Goal: Task Accomplishment & Management: Manage account settings

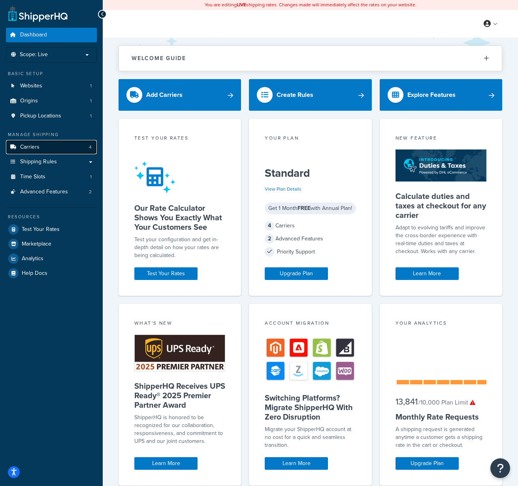
click at [49, 147] on link "Carriers 4" at bounding box center [51, 147] width 91 height 15
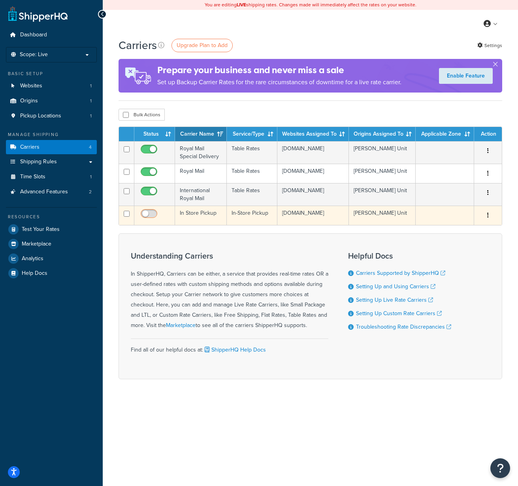
click at [153, 214] on input "checkbox" at bounding box center [150, 216] width 22 height 10
checkbox input "true"
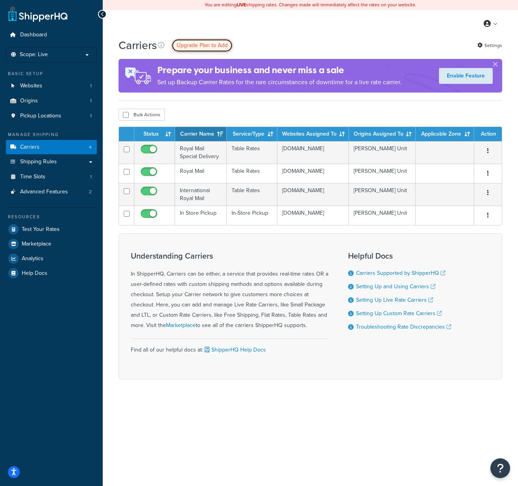
click at [196, 46] on span "Upgrade Plan to Add" at bounding box center [202, 45] width 51 height 8
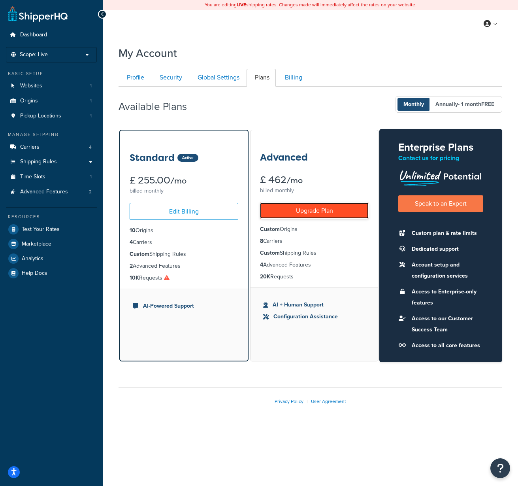
click at [307, 214] on link "Upgrade Plan" at bounding box center [314, 210] width 109 height 16
click at [310, 211] on link "Upgrade Plan" at bounding box center [314, 210] width 109 height 16
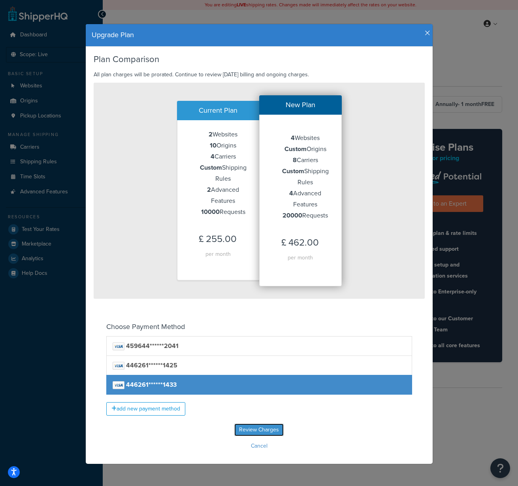
click at [254, 427] on input "Review Charges" at bounding box center [258, 429] width 49 height 13
type input "Review Charges"
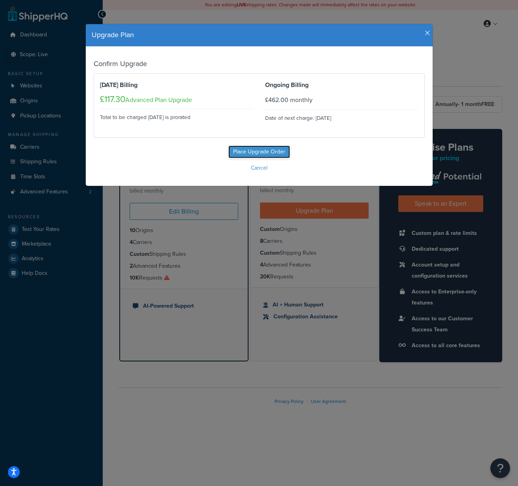
click at [255, 150] on input "Place Upgrade Order" at bounding box center [259, 151] width 62 height 13
type input "Place Upgrade Order"
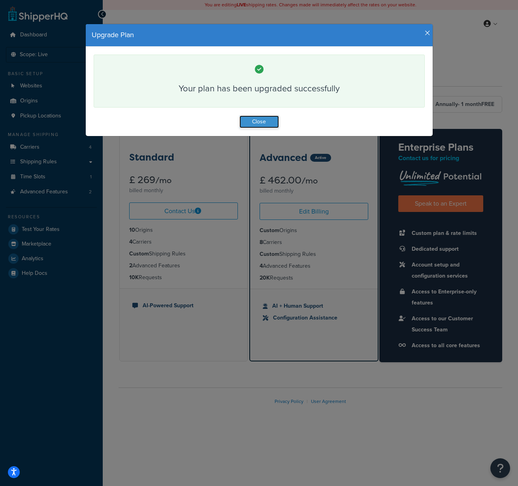
click at [262, 119] on button "Close" at bounding box center [259, 121] width 40 height 13
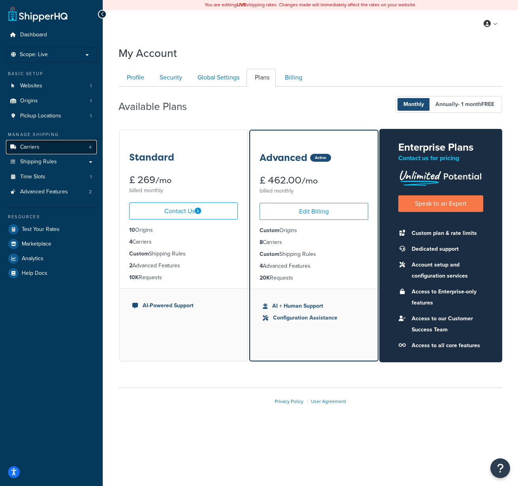
click at [44, 147] on link "Carriers 4" at bounding box center [51, 147] width 91 height 15
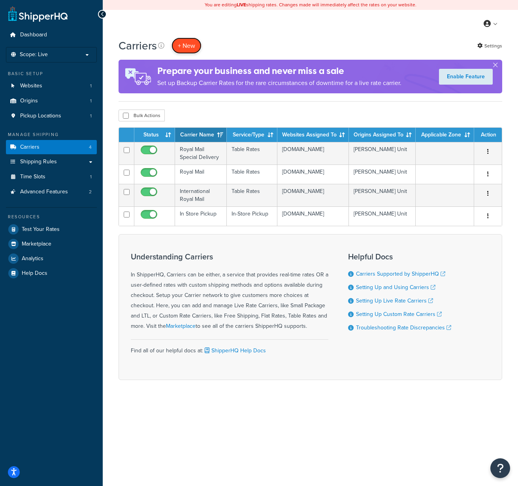
click at [187, 45] on button "+ New" at bounding box center [187, 46] width 30 height 16
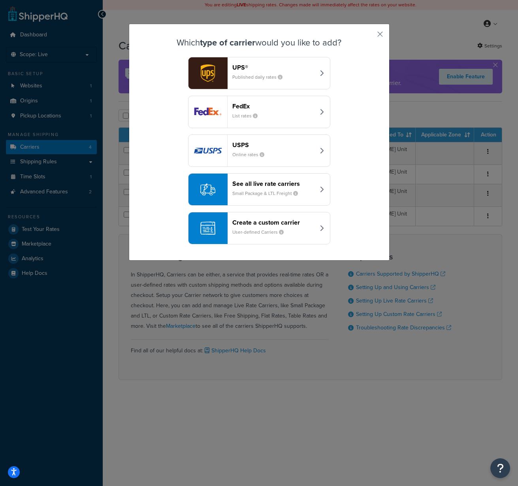
click at [261, 229] on small "User-defined Carriers" at bounding box center [261, 231] width 58 height 7
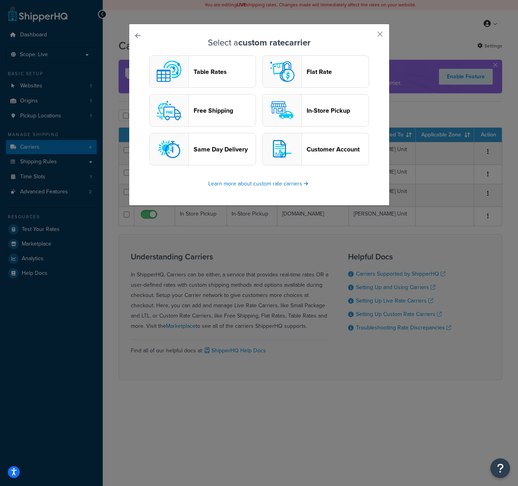
click at [330, 73] on header "Flat Rate" at bounding box center [338, 72] width 62 height 8
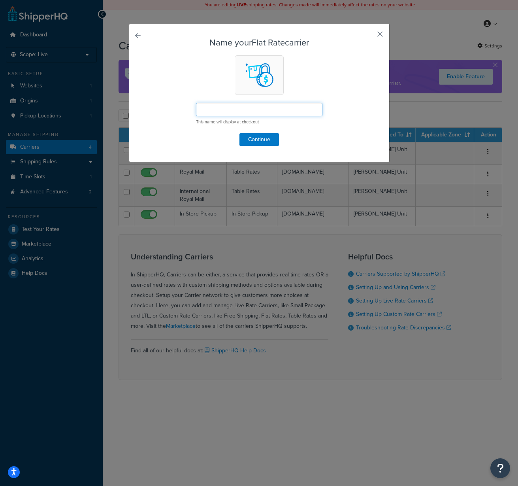
click at [261, 105] on input "text" at bounding box center [259, 109] width 126 height 13
drag, startPoint x: 267, startPoint y: 110, endPoint x: 285, endPoint y: 112, distance: 17.5
click at [267, 110] on input "Royal Mail Remote Area 24hour" at bounding box center [259, 109] width 126 height 13
click at [270, 110] on input "Royal Mail Remote Area 24 hour" at bounding box center [259, 109] width 126 height 13
type input "Royal Mail Remote Area 24 Hour"
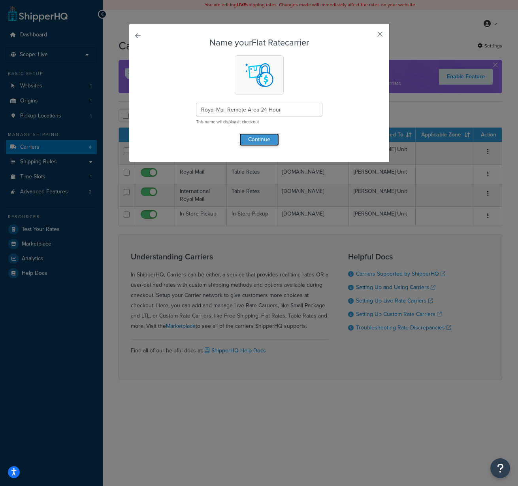
click at [264, 138] on button "Continue" at bounding box center [259, 139] width 40 height 13
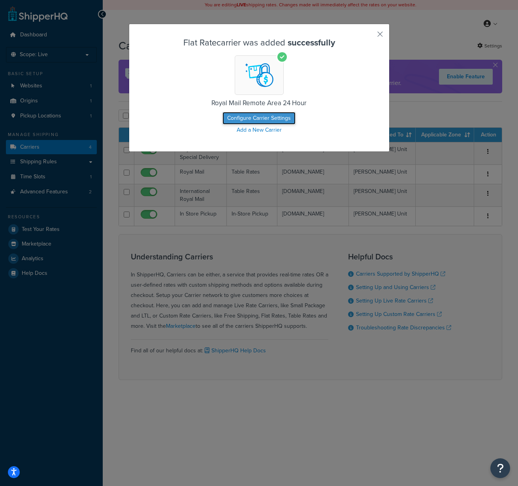
click at [267, 118] on button "Configure Carrier Settings" at bounding box center [259, 118] width 73 height 13
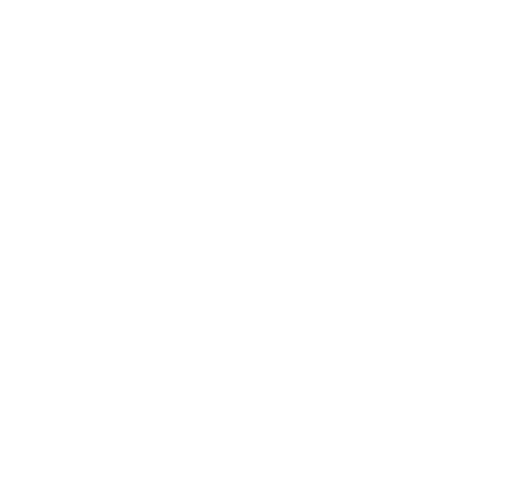
select select "flat"
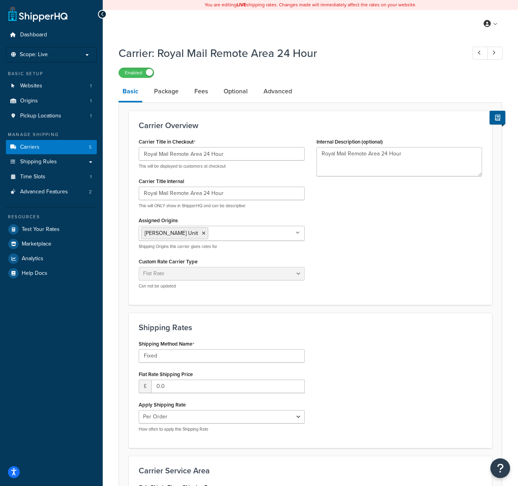
click at [64, 148] on link "Carriers 5" at bounding box center [51, 147] width 91 height 15
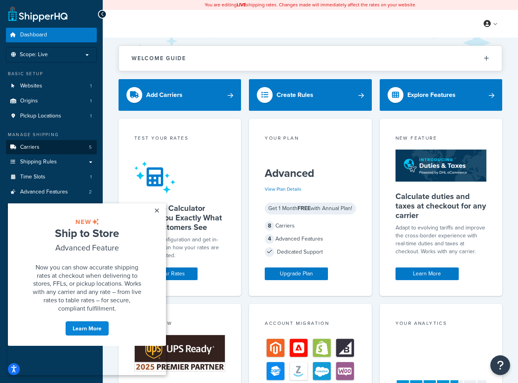
click at [42, 150] on link "Carriers 5" at bounding box center [51, 147] width 91 height 15
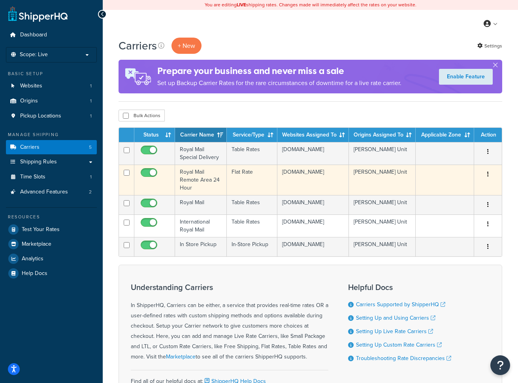
drag, startPoint x: 489, startPoint y: 173, endPoint x: 486, endPoint y: 177, distance: 4.6
click at [486, 177] on button "button" at bounding box center [488, 174] width 11 height 13
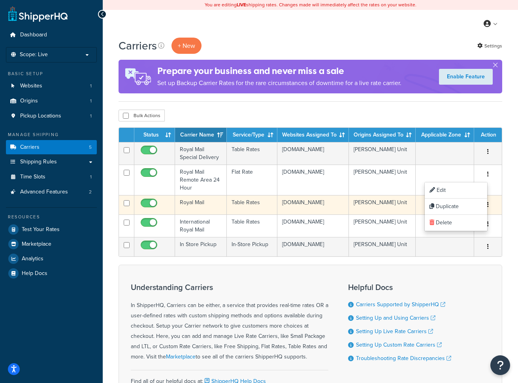
click at [220, 205] on td "Royal Mail" at bounding box center [201, 204] width 52 height 19
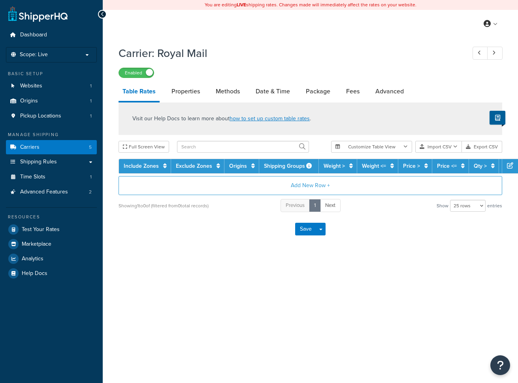
select select "25"
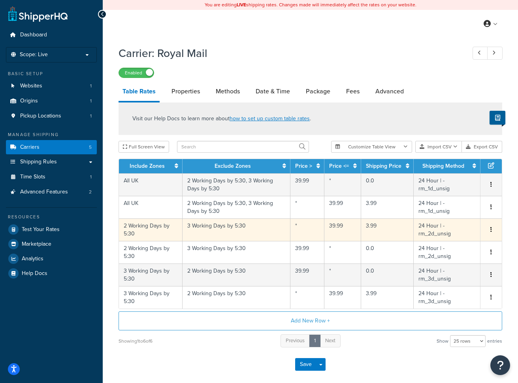
click at [256, 231] on td "3 Working Days by 5:30" at bounding box center [237, 229] width 108 height 23
select select "143954"
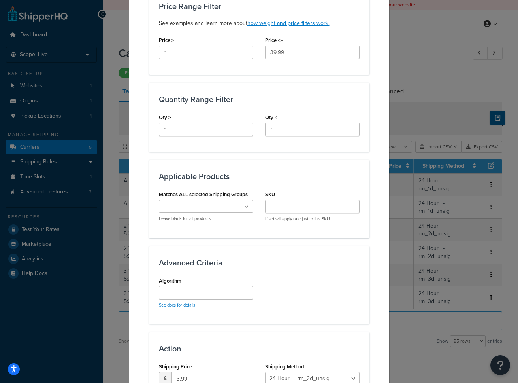
scroll to position [360, 0]
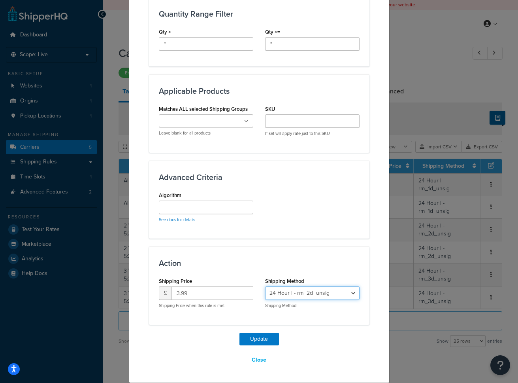
click at [353, 292] on select "24 Hour | - rm_1d_unsig 24 Hour | - rm_2d_unsig 24 Hour | - rm_3d_unsig" at bounding box center [312, 292] width 94 height 13
click at [265, 286] on select "24 Hour | - rm_1d_unsig 24 Hour | - rm_2d_unsig 24 Hour | - rm_3d_unsig" at bounding box center [312, 292] width 94 height 13
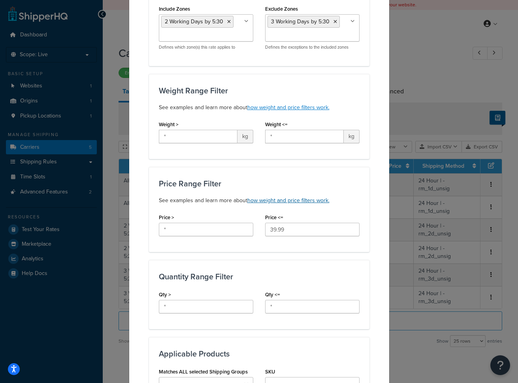
scroll to position [0, 0]
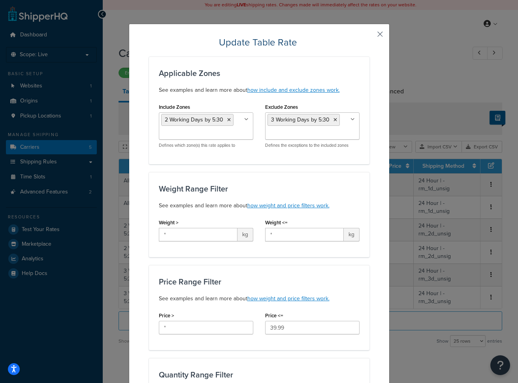
click at [370, 37] on button "button" at bounding box center [369, 37] width 2 height 2
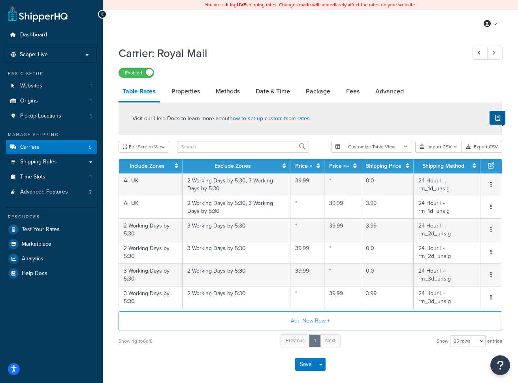
click at [102, 15] on icon at bounding box center [103, 14] width 4 height 6
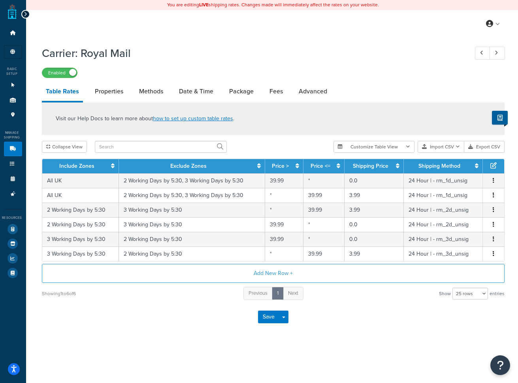
click at [24, 12] on icon at bounding box center [26, 14] width 4 height 6
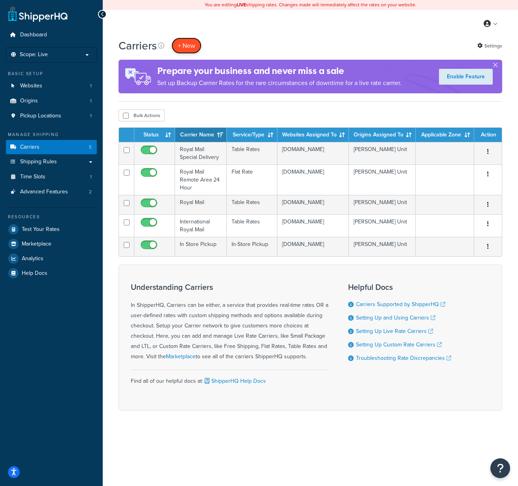
click at [194, 45] on button "+ New" at bounding box center [187, 46] width 30 height 16
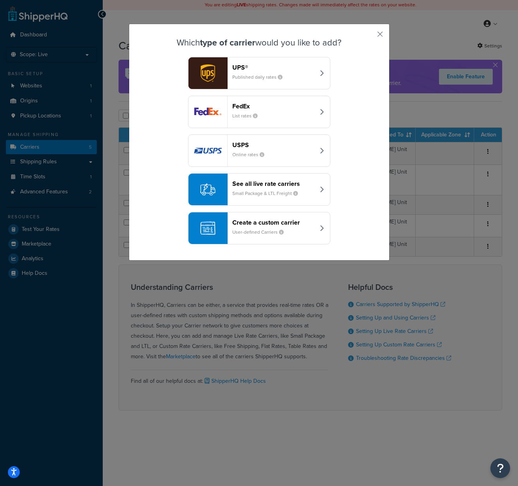
click at [255, 221] on header "Create a custom carrier" at bounding box center [273, 223] width 83 height 8
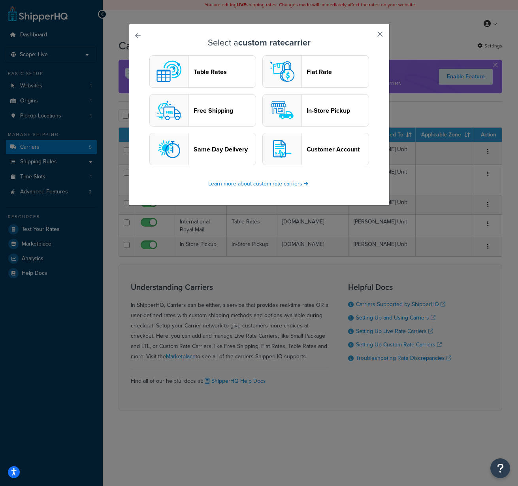
click at [370, 36] on button "button" at bounding box center [369, 37] width 2 height 2
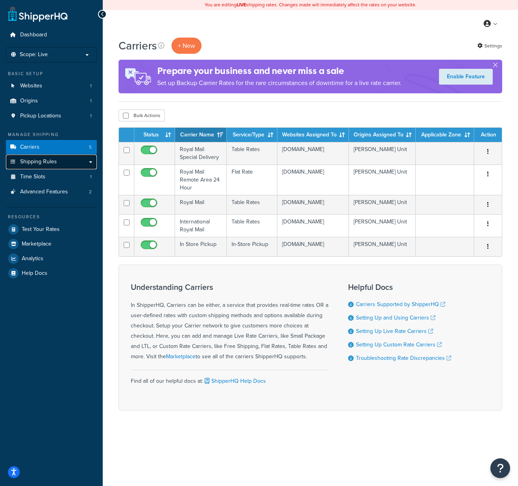
click at [54, 162] on span "Shipping Rules" at bounding box center [38, 161] width 37 height 7
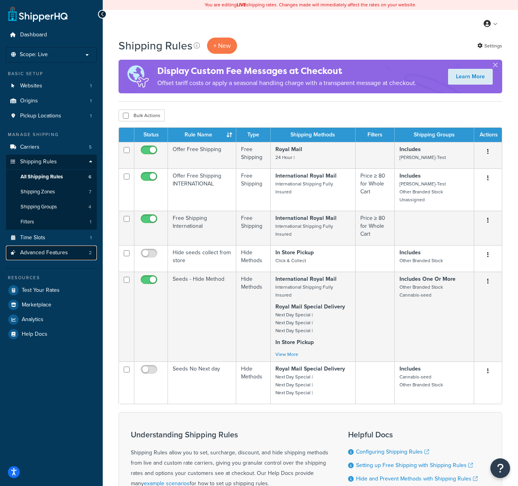
click at [55, 253] on span "Advanced Features" at bounding box center [44, 252] width 48 height 7
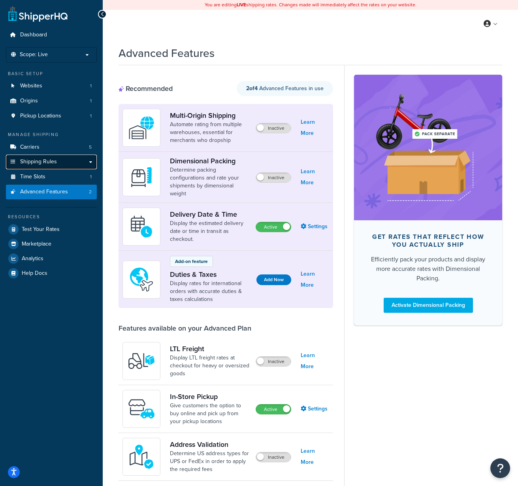
click at [90, 162] on link "Shipping Rules" at bounding box center [51, 162] width 91 height 15
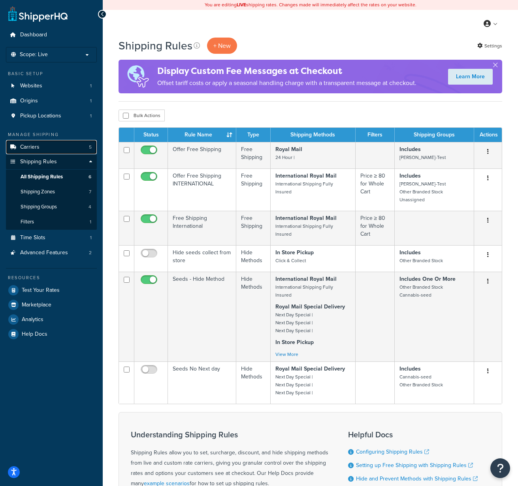
click at [58, 147] on link "Carriers 5" at bounding box center [51, 147] width 91 height 15
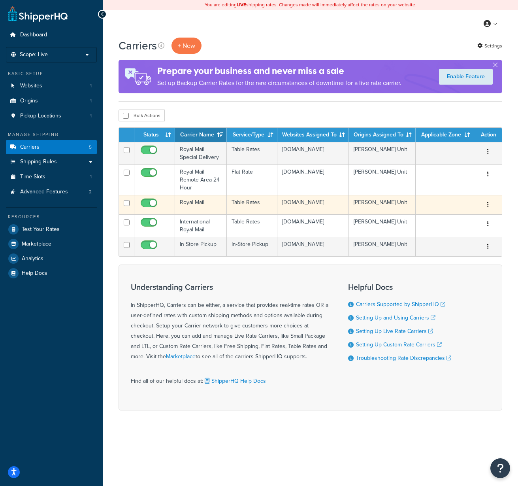
click at [207, 205] on td "Royal Mail" at bounding box center [201, 204] width 52 height 19
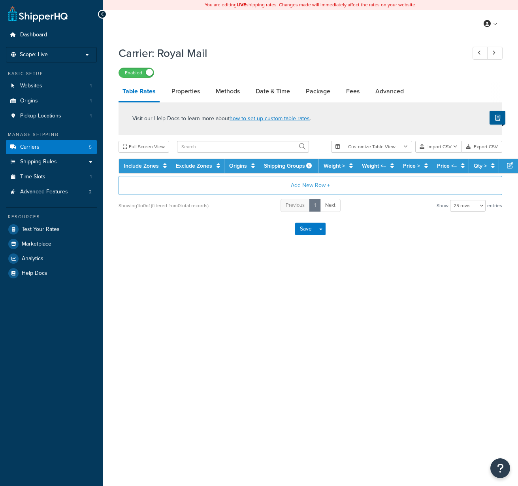
select select "25"
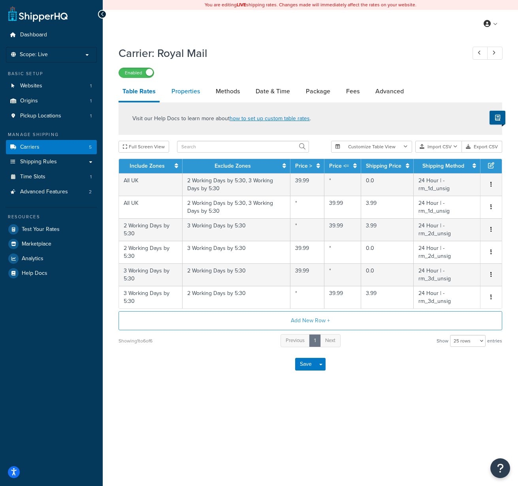
click at [192, 92] on link "Properties" at bounding box center [186, 91] width 36 height 19
select select "HIGHEST"
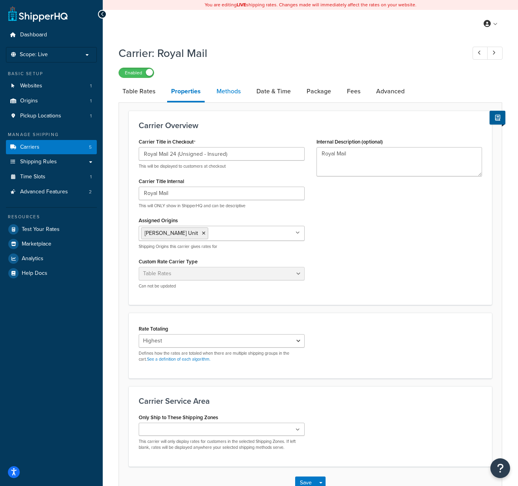
click at [222, 92] on link "Methods" at bounding box center [229, 91] width 32 height 19
select select "25"
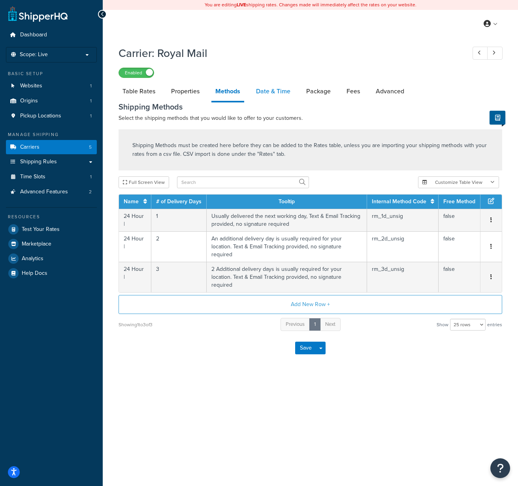
click at [278, 90] on link "Date & Time" at bounding box center [273, 91] width 42 height 19
select select "yMMMEd"
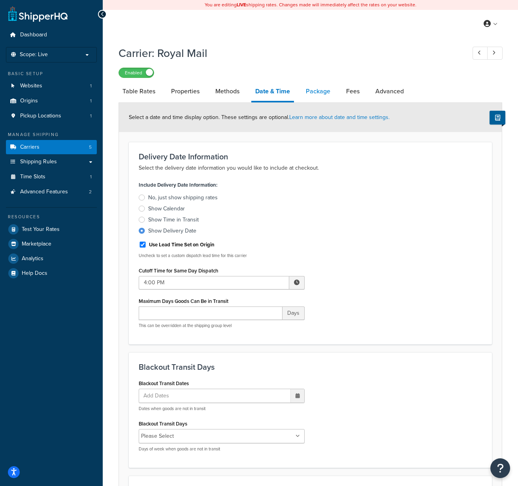
click at [321, 91] on link "Package" at bounding box center [318, 91] width 32 height 19
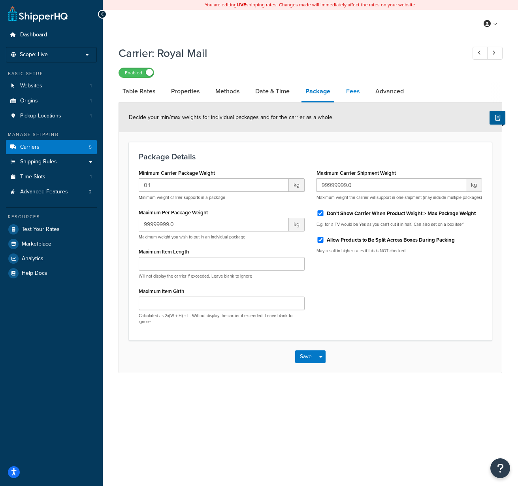
click at [354, 92] on link "Fees" at bounding box center [352, 91] width 21 height 19
select select "AFTER"
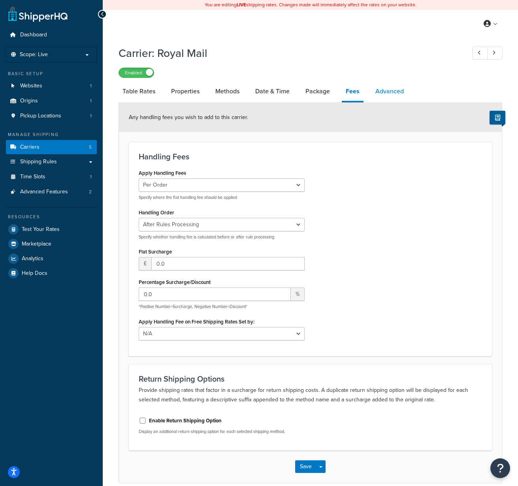
click at [402, 94] on link "Advanced" at bounding box center [389, 91] width 36 height 19
select select "false"
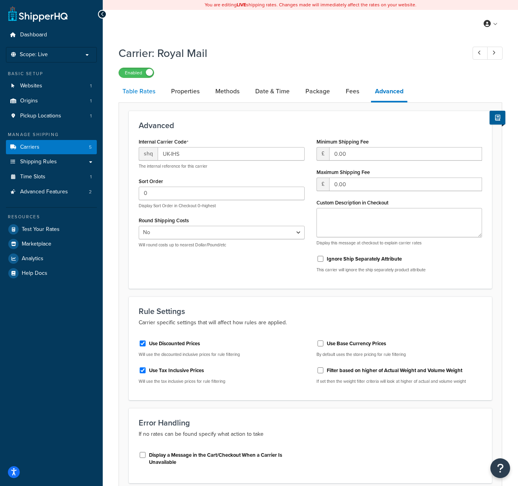
click at [143, 94] on link "Table Rates" at bounding box center [139, 91] width 41 height 19
select select "25"
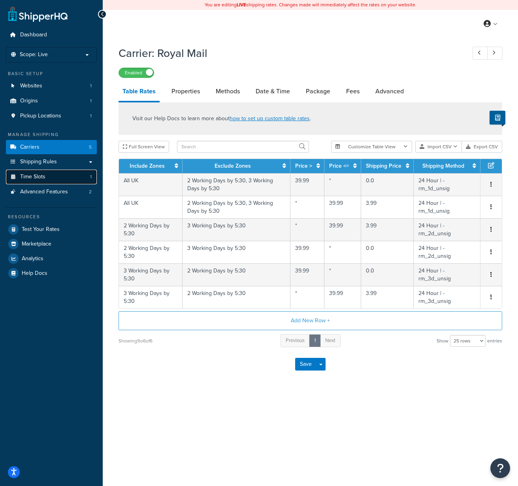
click at [62, 179] on link "Time Slots 1" at bounding box center [51, 177] width 91 height 15
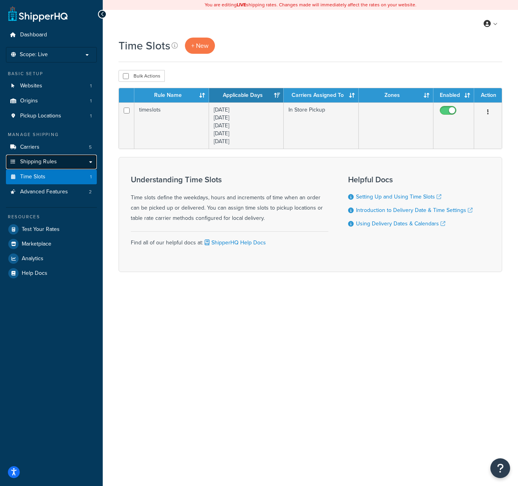
click at [61, 165] on link "Shipping Rules" at bounding box center [51, 162] width 91 height 15
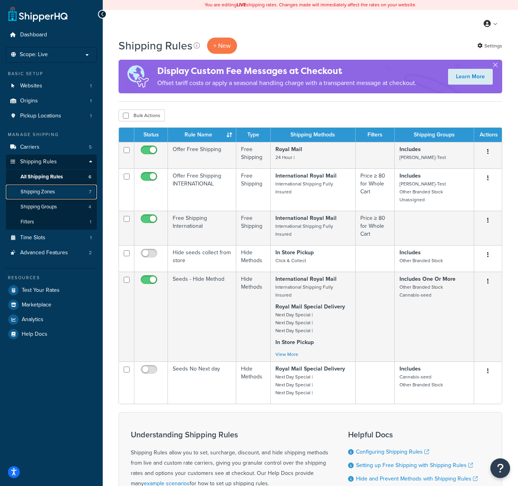
click at [59, 194] on link "Shipping Zones 7" at bounding box center [51, 192] width 91 height 15
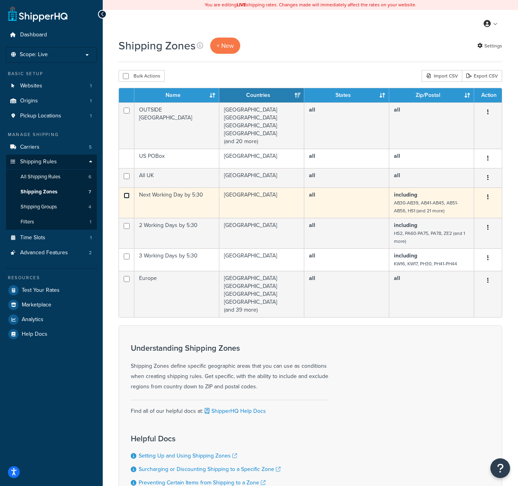
click at [126, 196] on input "checkbox" at bounding box center [127, 195] width 6 height 6
checkbox input "false"
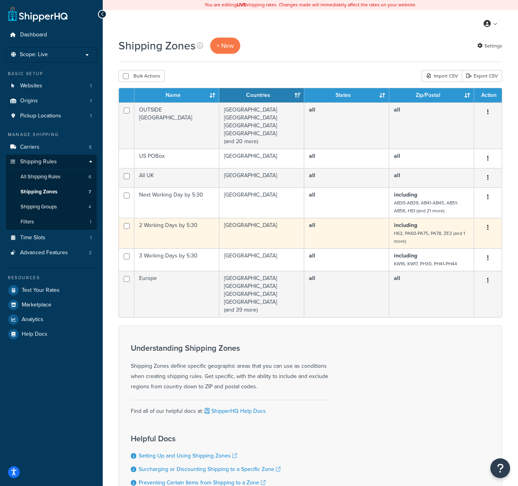
click at [193, 237] on td "2 Working Days by 5:30" at bounding box center [176, 233] width 85 height 30
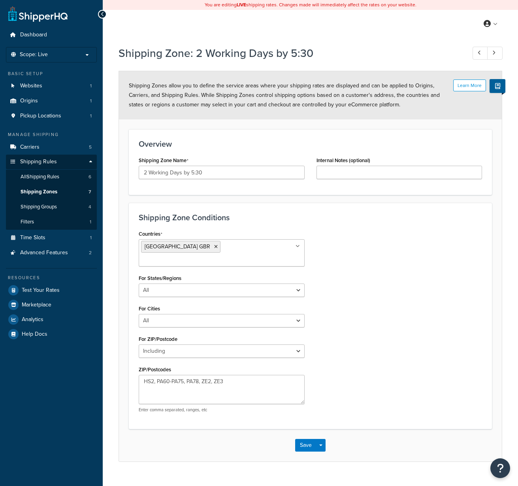
select select "including"
click at [70, 178] on link "All Shipping Rules 6" at bounding box center [51, 177] width 91 height 15
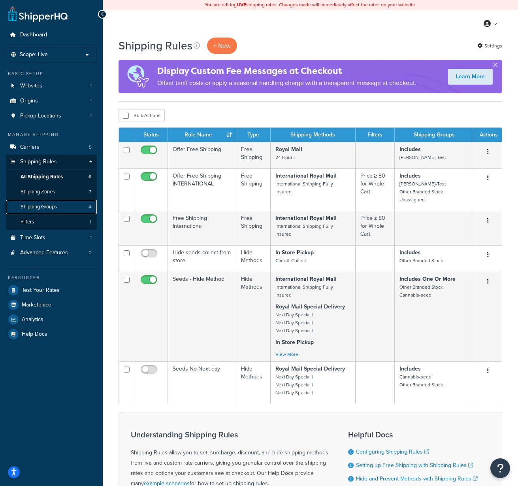
click at [62, 206] on link "Shipping Groups 4" at bounding box center [51, 207] width 91 height 15
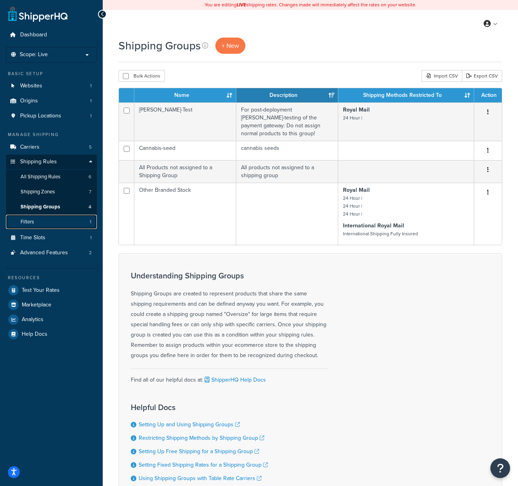
click at [66, 222] on link "Filters 1" at bounding box center [51, 222] width 91 height 15
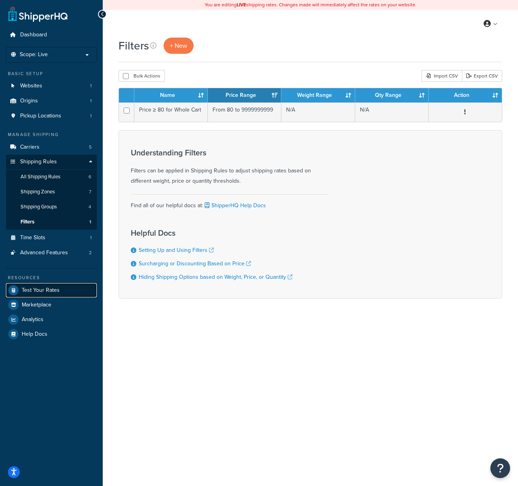
click at [46, 289] on span "Test Your Rates" at bounding box center [41, 290] width 38 height 7
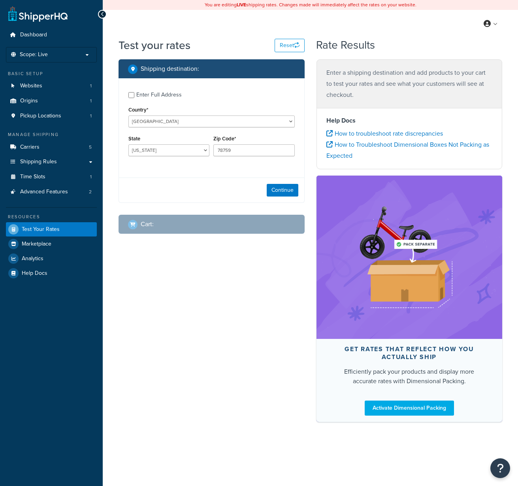
select select "TX"
click at [154, 119] on select "United States United Kingdom Afghanistan Åland Islands Albania Algeria American…" at bounding box center [211, 121] width 166 height 12
select select "GB"
click at [128, 116] on select "United States United Kingdom Afghanistan Åland Islands Albania Algeria American…" at bounding box center [211, 121] width 166 height 12
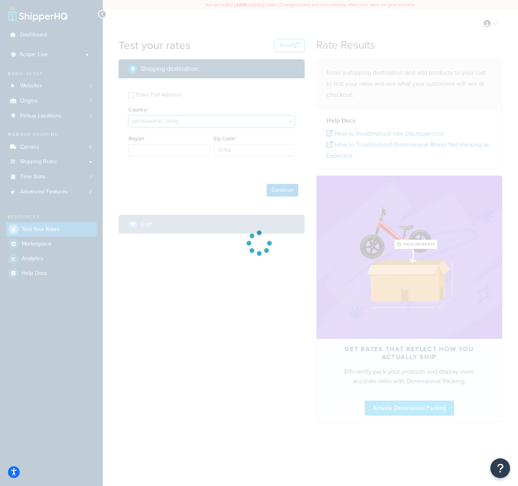
type input "TX"
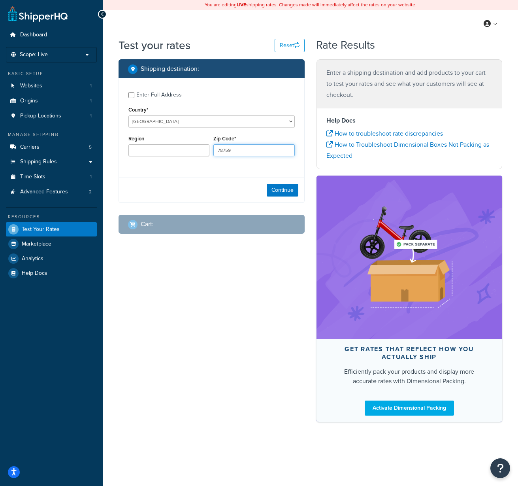
click at [224, 151] on input "78759" at bounding box center [253, 150] width 81 height 12
paste input "AB30 1QB"
type input "AB30 1QB"
click at [281, 191] on button "Continue" at bounding box center [283, 190] width 32 height 13
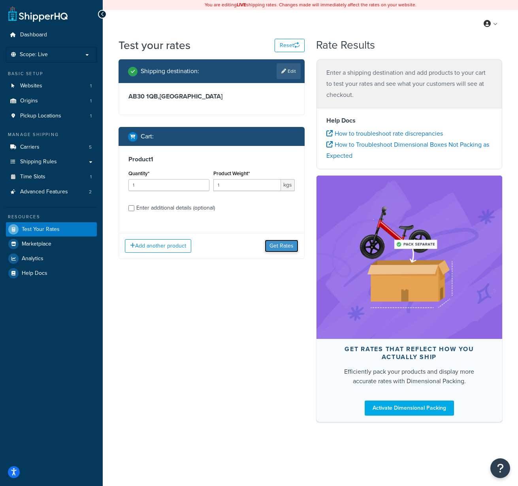
click at [276, 244] on button "Get Rates" at bounding box center [282, 245] width 34 height 13
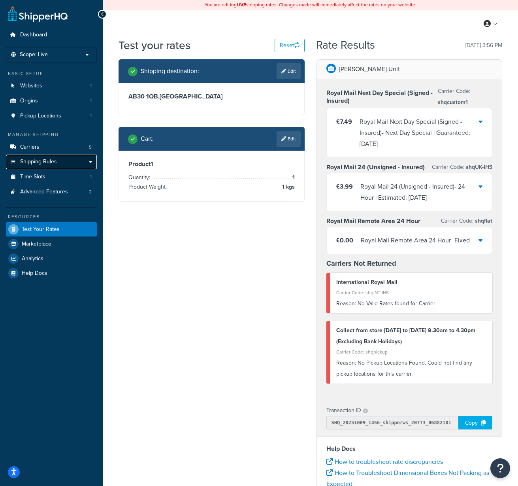
click at [60, 161] on link "Shipping Rules" at bounding box center [51, 162] width 91 height 15
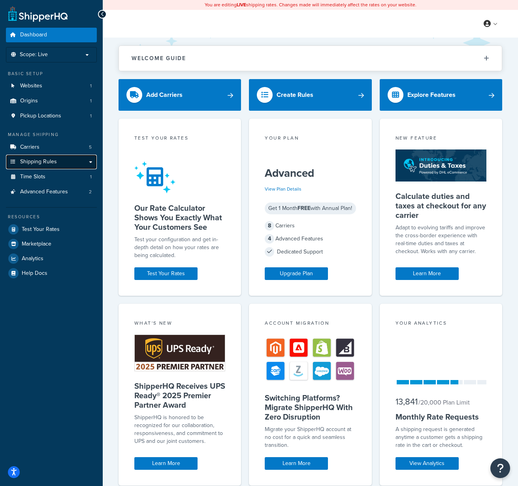
click at [76, 161] on link "Shipping Rules" at bounding box center [51, 162] width 91 height 15
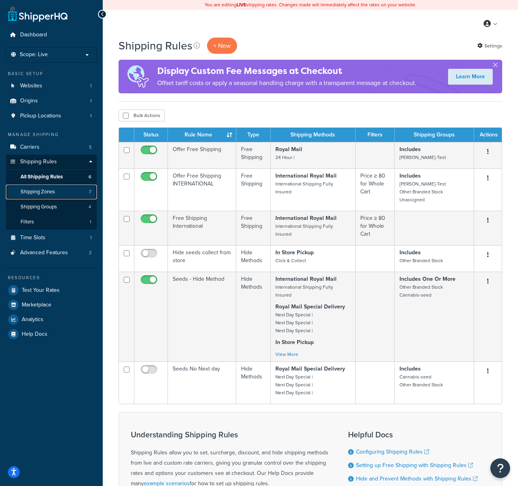
click at [63, 190] on link "Shipping Zones 7" at bounding box center [51, 192] width 91 height 15
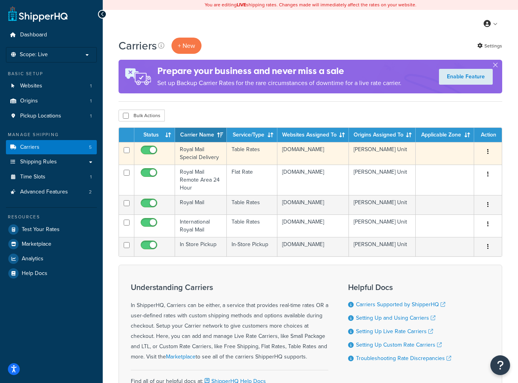
click at [221, 150] on td "Royal Mail Special Delivery" at bounding box center [201, 153] width 52 height 23
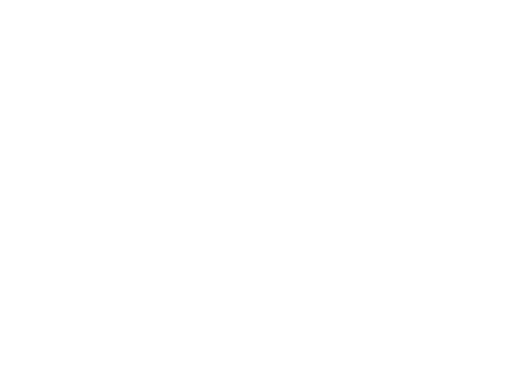
select select "25"
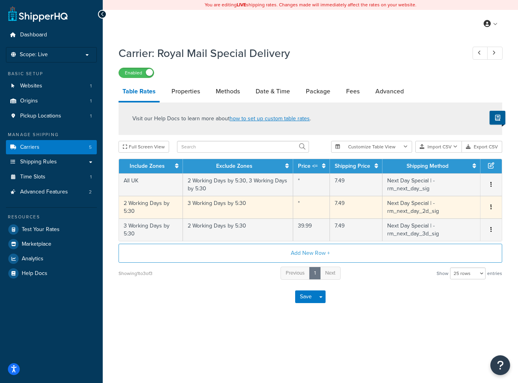
click at [453, 209] on td "Next Day Special | - rm_next_day_2d_sig" at bounding box center [432, 207] width 98 height 23
select select "144815"
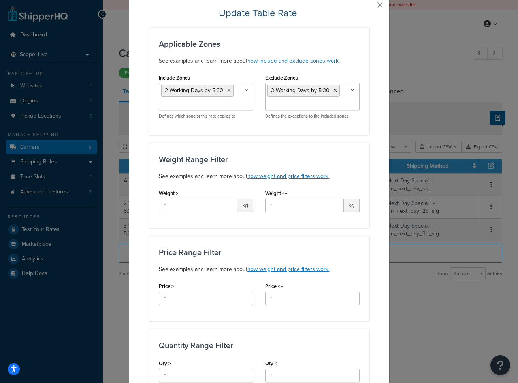
scroll to position [33, 0]
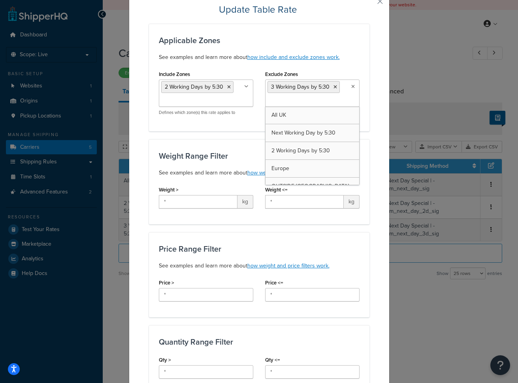
click at [351, 86] on icon at bounding box center [353, 86] width 4 height 5
click at [225, 119] on div "Include Zones 2 Working Days by 5:30 All UK Next Working Day by 5:30 3 Working …" at bounding box center [206, 94] width 106 height 53
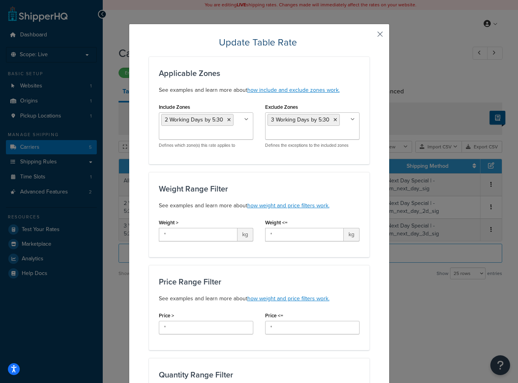
click at [370, 36] on button "button" at bounding box center [369, 37] width 2 height 2
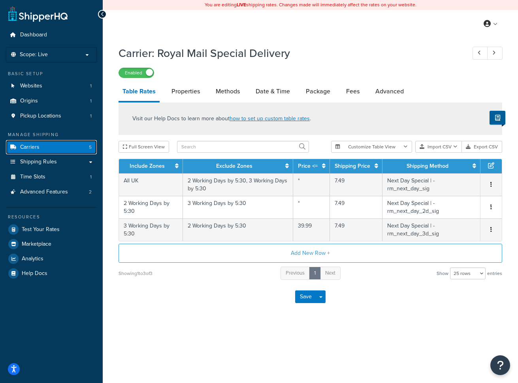
click at [43, 143] on link "Carriers 5" at bounding box center [51, 147] width 91 height 15
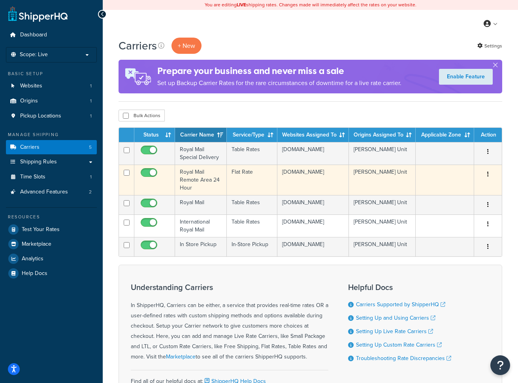
click at [151, 173] on input "checkbox" at bounding box center [150, 175] width 22 height 10
checkbox input "false"
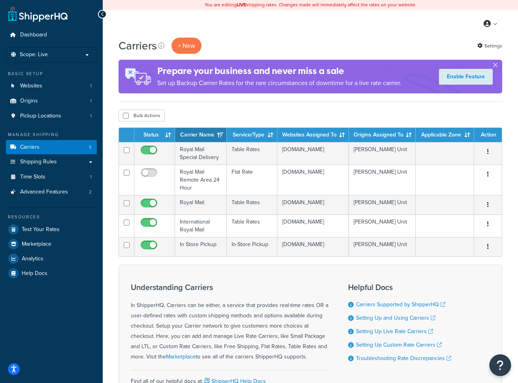
click at [497, 362] on icon "Open Resource Center" at bounding box center [501, 364] width 8 height 11
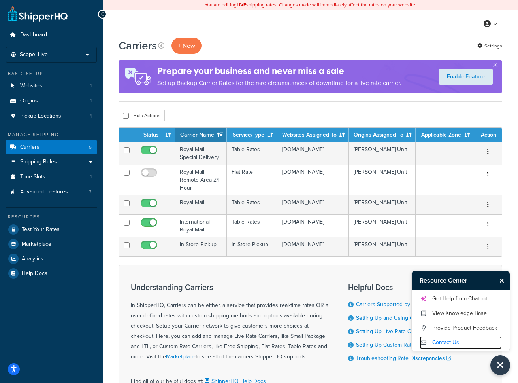
click at [444, 343] on link "Contact Us" at bounding box center [461, 342] width 82 height 13
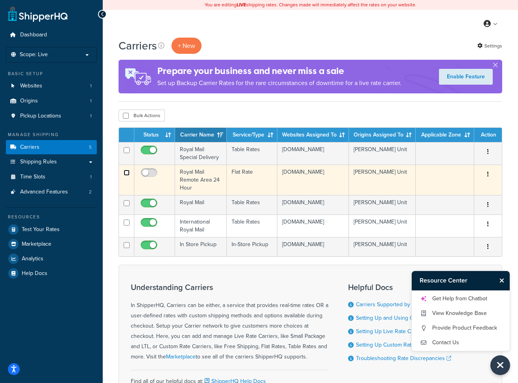
click at [126, 172] on input "checkbox" at bounding box center [127, 173] width 6 height 6
checkbox input "true"
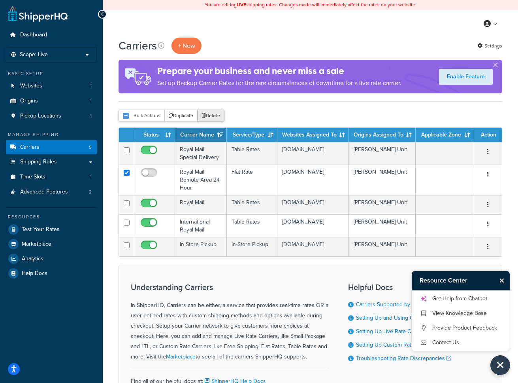
click at [217, 114] on button "Delete" at bounding box center [210, 115] width 27 height 12
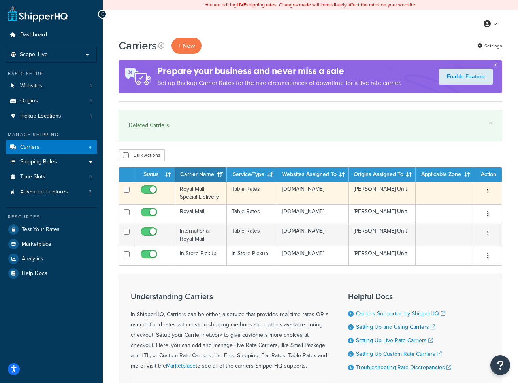
click at [216, 187] on td "Royal Mail Special Delivery" at bounding box center [201, 192] width 52 height 23
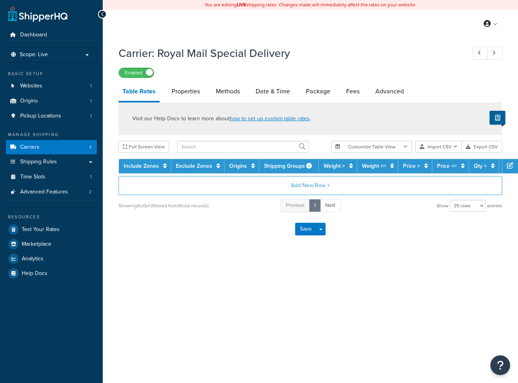
select select "25"
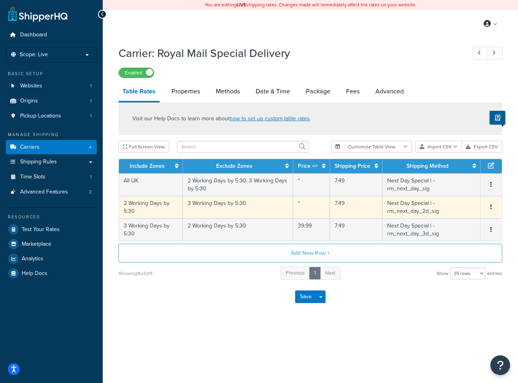
click at [494, 204] on button "button" at bounding box center [491, 207] width 6 height 9
click at [458, 192] on div "Edit" at bounding box center [451, 192] width 56 height 16
select select "144815"
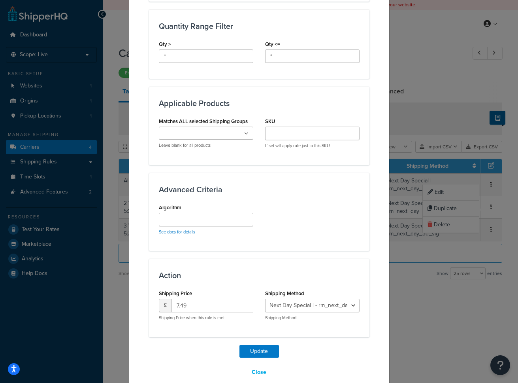
scroll to position [360, 0]
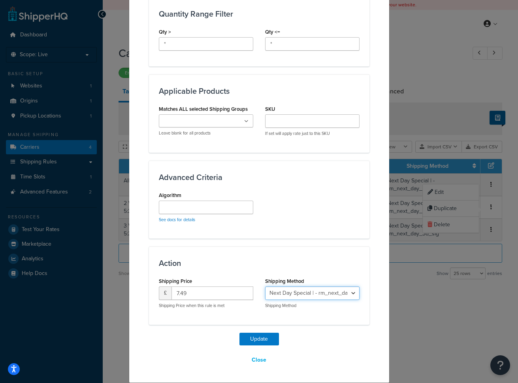
click at [351, 292] on select "Next Day Special | - rm_next_day_sig Next Day Special | - rm_next_day_2d_sig Ne…" at bounding box center [312, 292] width 94 height 13
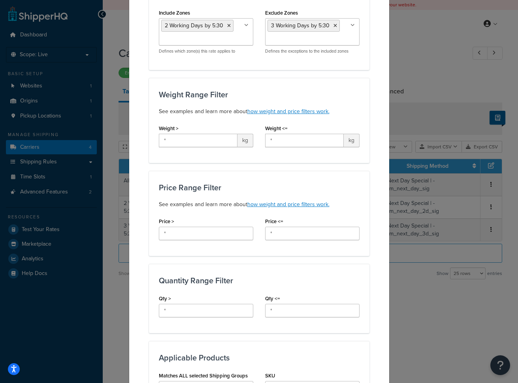
scroll to position [0, 0]
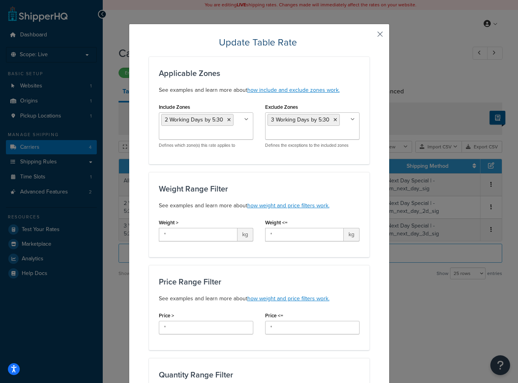
click at [370, 36] on button "button" at bounding box center [369, 37] width 2 height 2
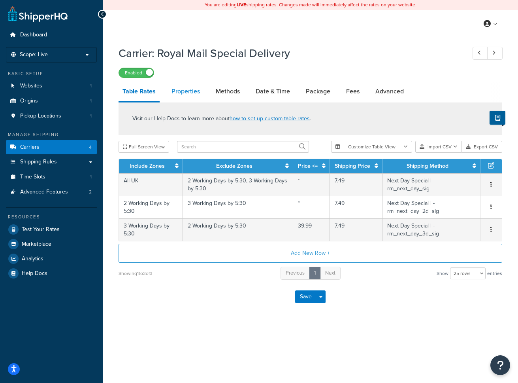
click at [191, 92] on link "Properties" at bounding box center [186, 91] width 36 height 19
select select "HIGHEST"
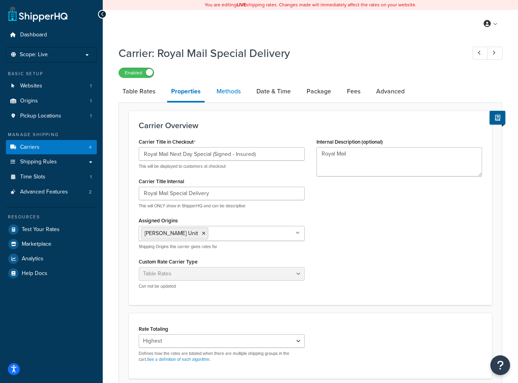
click at [232, 93] on link "Methods" at bounding box center [229, 91] width 32 height 19
select select "25"
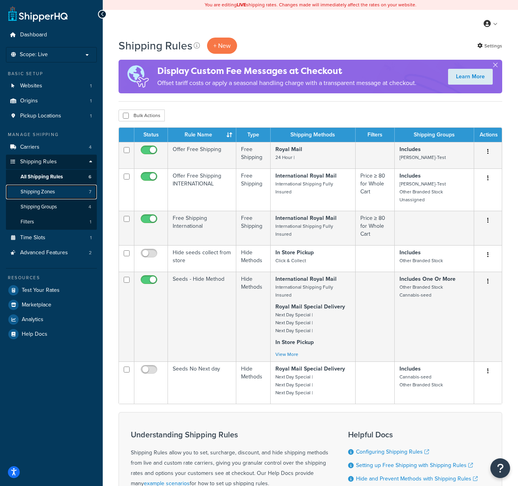
click at [41, 192] on span "Shipping Zones" at bounding box center [38, 192] width 34 height 7
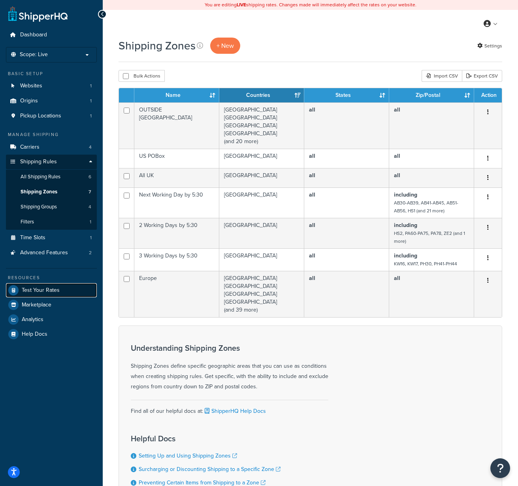
click at [50, 288] on span "Test Your Rates" at bounding box center [41, 290] width 38 height 7
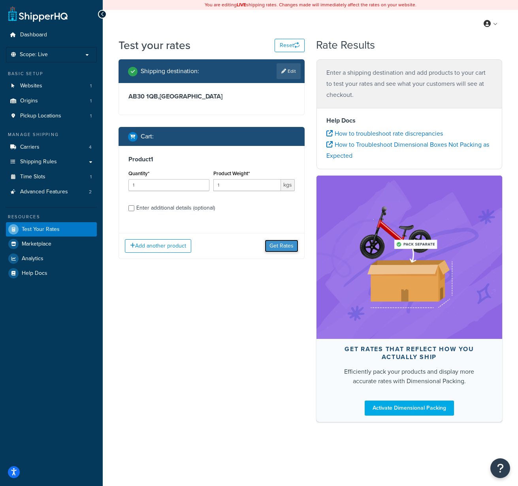
click at [285, 248] on button "Get Rates" at bounding box center [282, 245] width 34 height 13
